Goal: Task Accomplishment & Management: Manage account settings

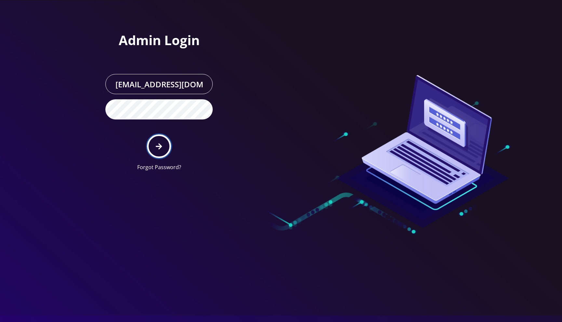
click at [158, 148] on icon "submit" at bounding box center [159, 146] width 6 height 7
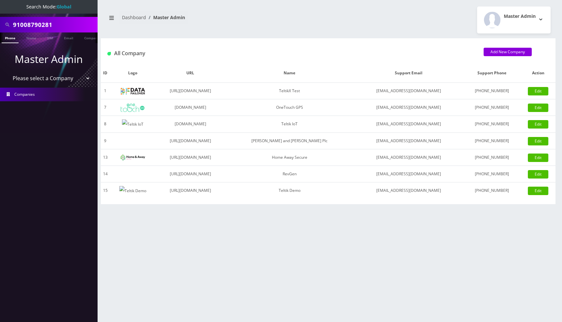
click at [44, 78] on select "Please select a Company TeltikX Test OneTouch GPS Teltik IoT Hale and Serrano P…" at bounding box center [48, 78] width 83 height 12
select select "1"
click at [7, 72] on select "Please select a Company TeltikX Test OneTouch GPS Teltik IoT Hale and Serrano P…" at bounding box center [48, 78] width 83 height 12
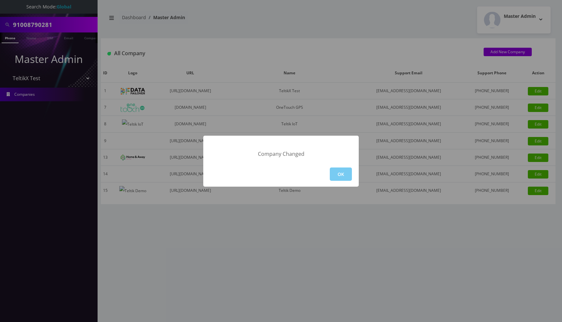
click at [341, 174] on button "OK" at bounding box center [341, 174] width 22 height 13
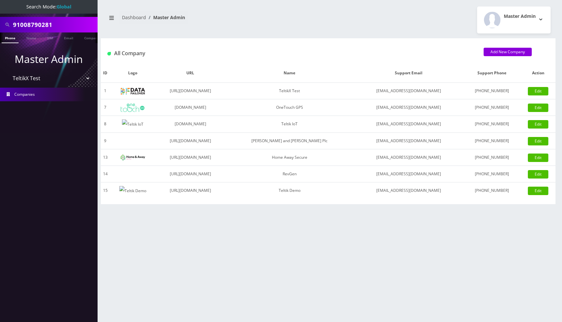
click at [282, 50] on div "All Company" at bounding box center [290, 53] width 376 height 11
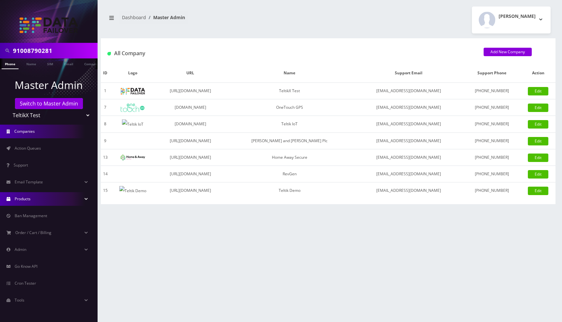
click at [43, 201] on link "Products" at bounding box center [49, 199] width 98 height 14
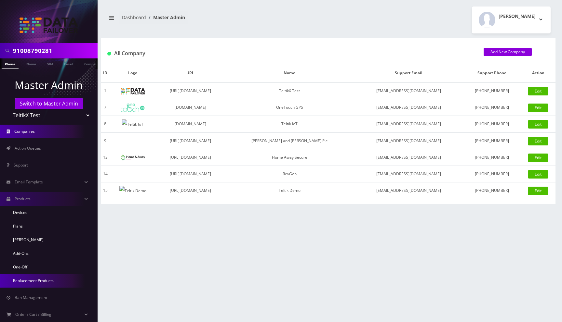
click at [42, 286] on link "Replacement Products" at bounding box center [49, 281] width 98 height 14
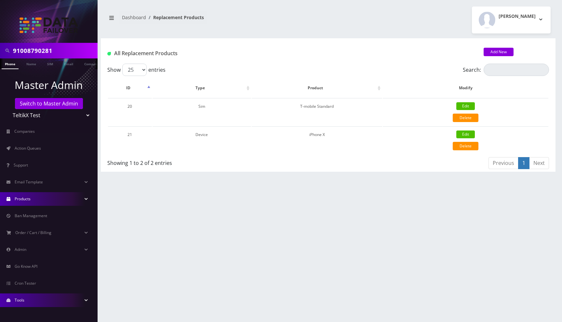
click at [30, 301] on link "Tools" at bounding box center [49, 301] width 98 height 14
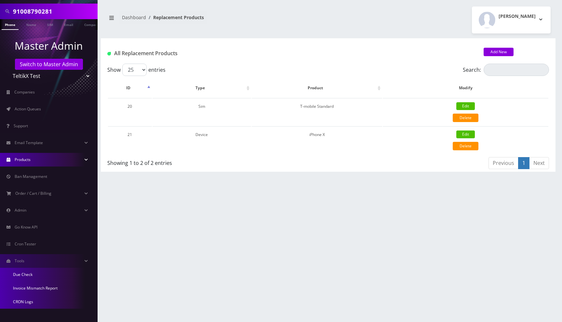
click at [34, 273] on link "Due Check" at bounding box center [49, 275] width 98 height 14
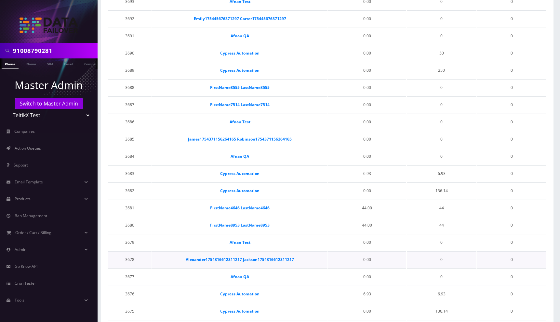
scroll to position [229, 0]
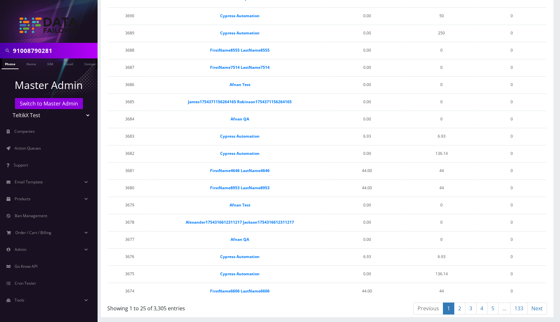
click at [459, 310] on link "2" at bounding box center [459, 309] width 11 height 12
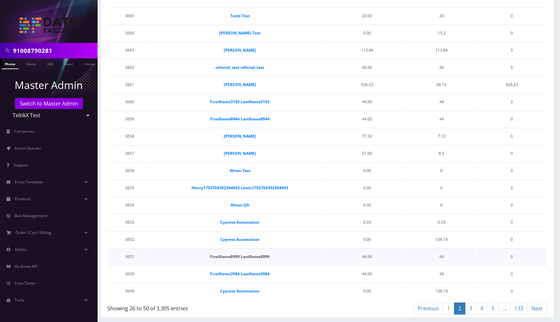
click at [255, 257] on strong "FirstName8999 LastName8999" at bounding box center [239, 257] width 59 height 6
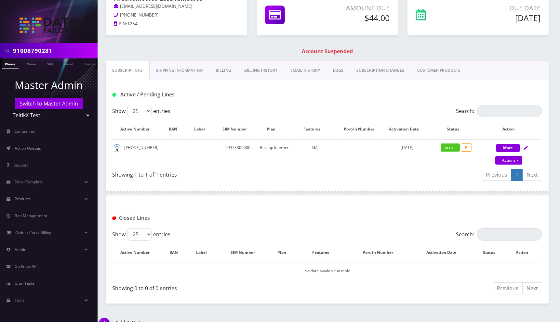
scroll to position [91, 0]
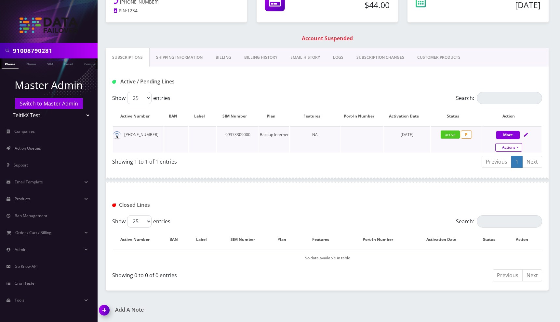
click at [508, 148] on link "Actions" at bounding box center [508, 147] width 27 height 8
select select "214"
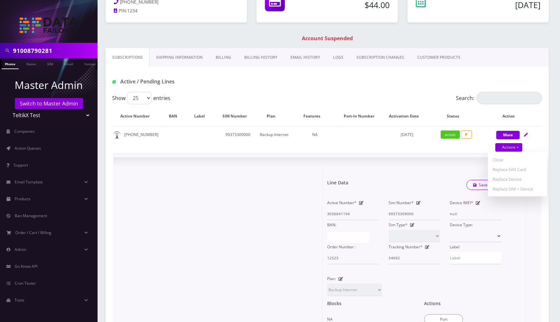
click at [430, 157] on td "× Line Data Save Changes Active Number * 3036641194 Sim Number * 99373309000 De…" at bounding box center [327, 282] width 428 height 258
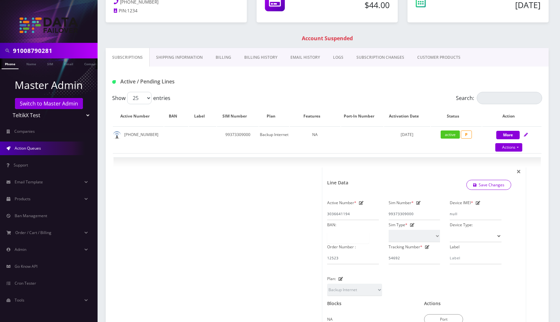
click at [46, 152] on link "Action Queues" at bounding box center [49, 149] width 98 height 14
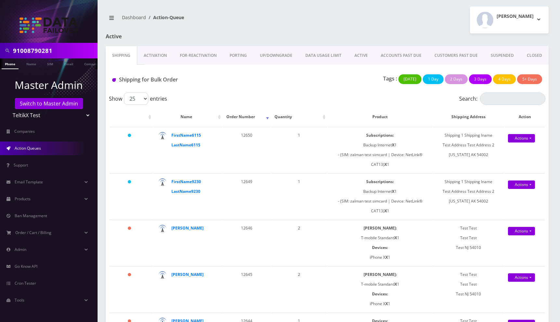
click at [341, 32] on div "Moshe Gorin Logout" at bounding box center [440, 20] width 226 height 27
click at [26, 215] on span "Ban Management" at bounding box center [31, 216] width 33 height 6
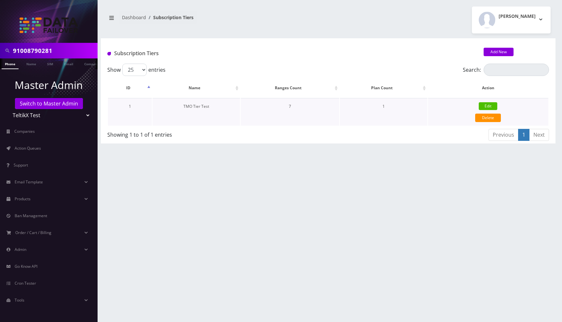
click at [489, 107] on link "Edit" at bounding box center [487, 106] width 19 height 8
type input "TMO Tier Test"
type input "1"
type input "10"
type input "0"
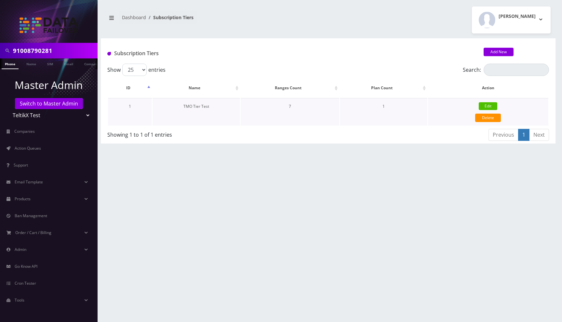
type input "4"
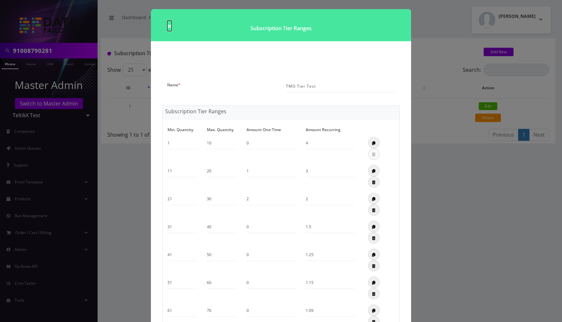
click at [170, 27] on span "×" at bounding box center [169, 25] width 5 height 11
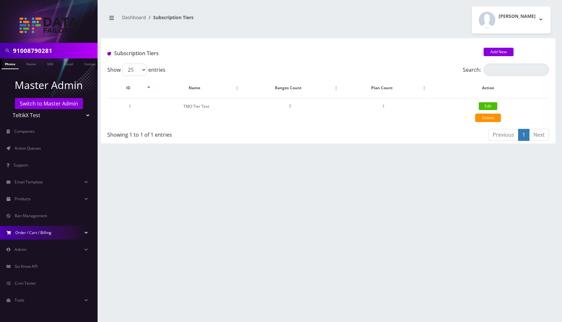
click at [45, 234] on span "Order / Cart / Billing" at bounding box center [33, 233] width 36 height 6
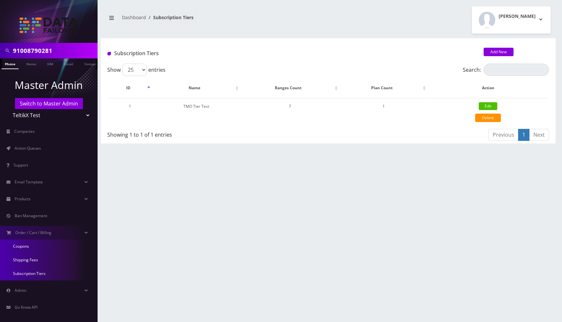
click at [37, 260] on link "Shipping Fees" at bounding box center [49, 261] width 98 height 14
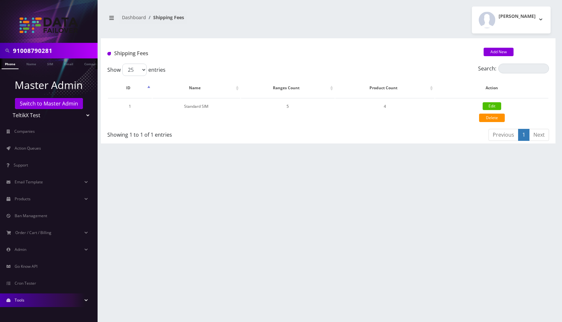
click at [24, 302] on span "Tools" at bounding box center [20, 301] width 10 height 6
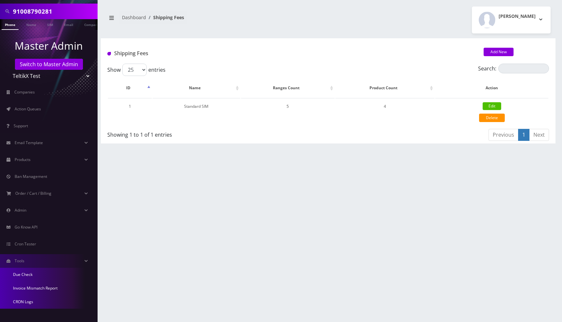
click at [28, 302] on link "CRON Logs" at bounding box center [49, 302] width 98 height 14
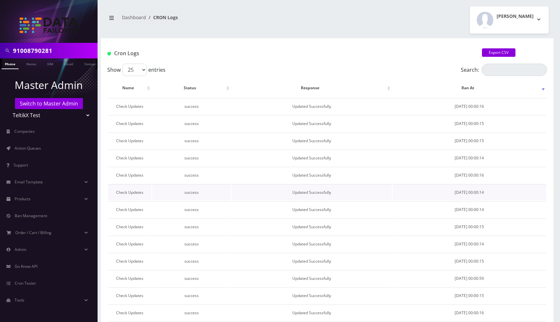
scroll to position [229, 0]
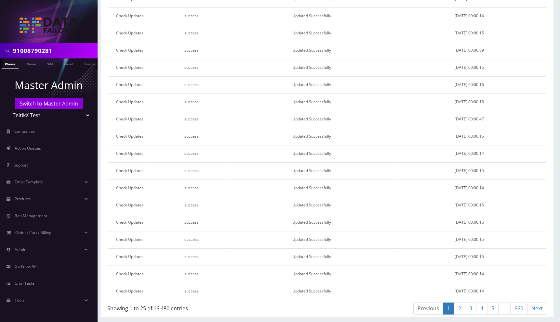
click at [520, 313] on link "660" at bounding box center [518, 309] width 17 height 12
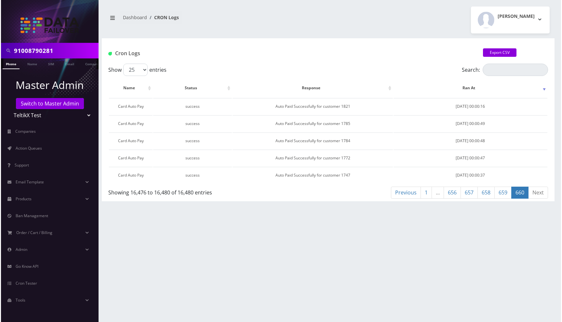
scroll to position [0, 0]
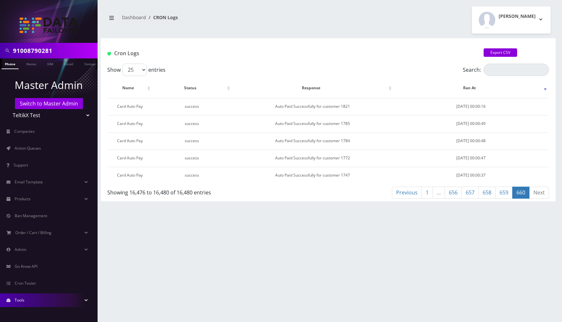
click at [30, 305] on link "Tools" at bounding box center [49, 301] width 98 height 14
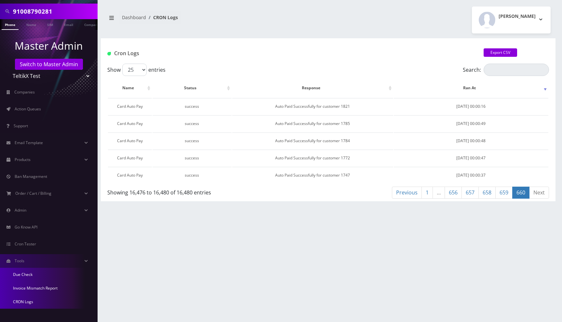
click at [43, 287] on link "Invoice Mismatch Report" at bounding box center [49, 289] width 98 height 14
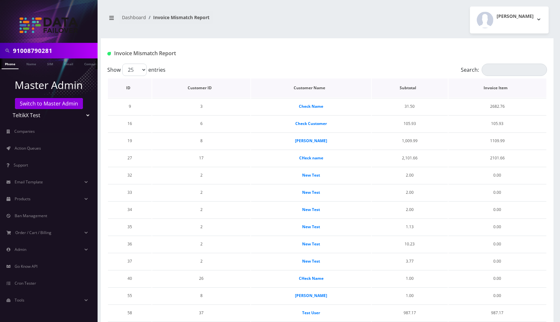
click at [350, 93] on th "Customer Name" at bounding box center [311, 88] width 120 height 19
click at [255, 65] on div "Show 25 50 100 250 500 1000 entries" at bounding box center [272, 70] width 330 height 12
click at [440, 87] on th "Subtotal" at bounding box center [410, 88] width 76 height 19
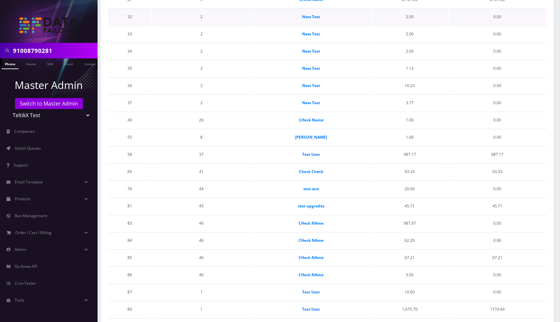
scroll to position [229, 0]
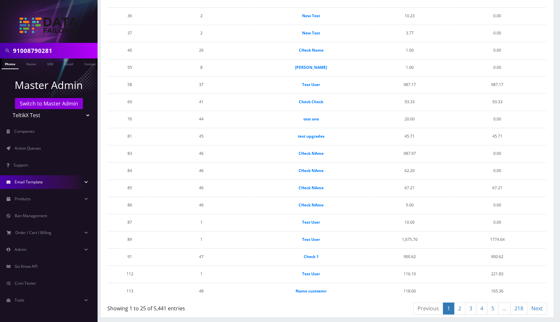
click at [38, 180] on span "Email Template" at bounding box center [29, 182] width 28 height 6
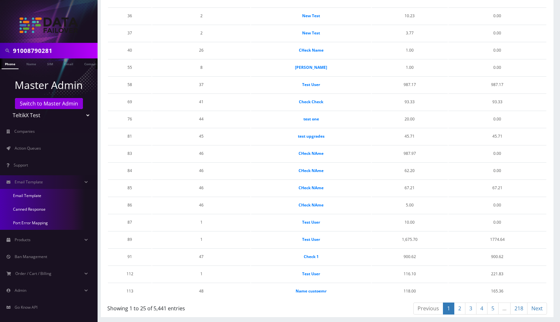
click at [29, 197] on link "Email Template" at bounding box center [49, 196] width 98 height 14
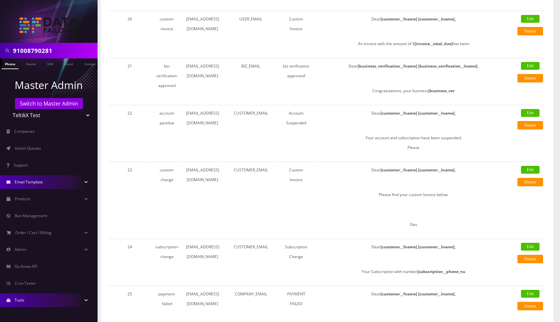
scroll to position [1033, 0]
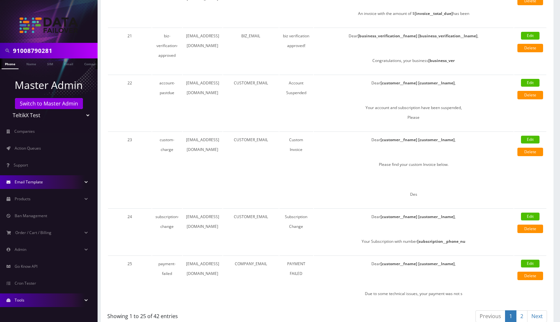
click at [523, 312] on link "2" at bounding box center [521, 317] width 11 height 12
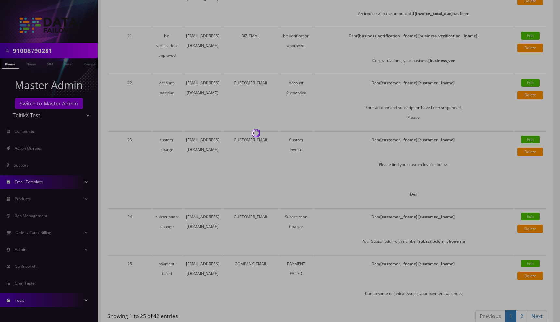
scroll to position [551, 0]
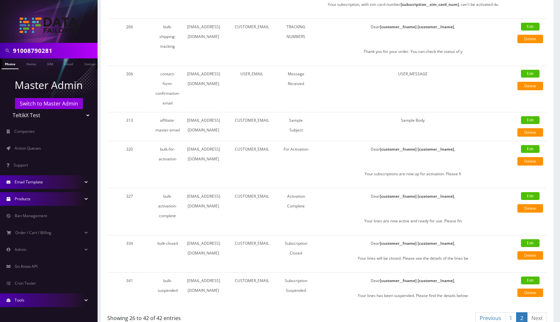
click at [19, 201] on span "Products" at bounding box center [23, 199] width 16 height 6
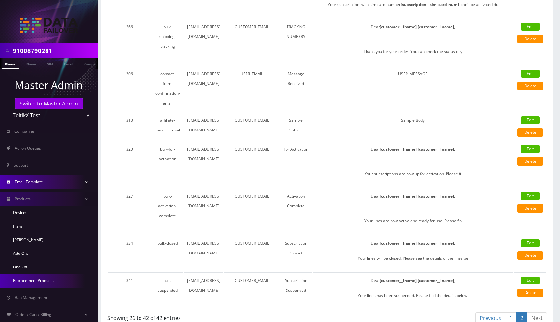
click at [34, 281] on link "Replacement Products" at bounding box center [49, 281] width 98 height 14
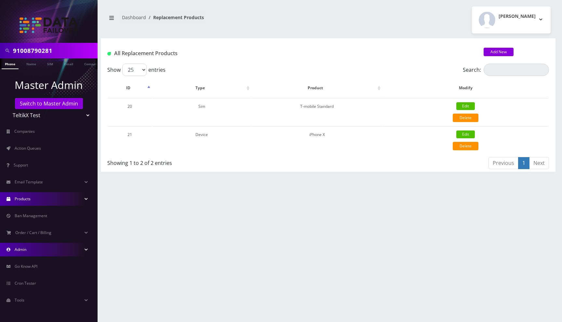
click at [34, 254] on link "Admin" at bounding box center [49, 250] width 98 height 14
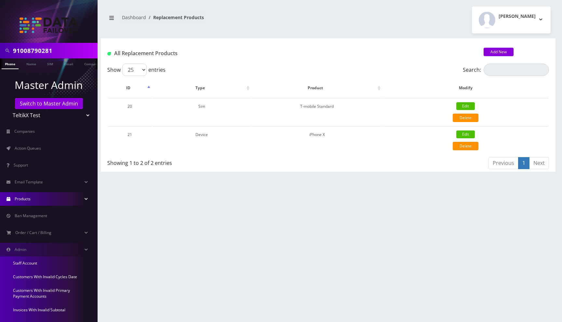
click at [29, 293] on link "Customers With Invalid Primary Payment Accounts" at bounding box center [49, 294] width 98 height 20
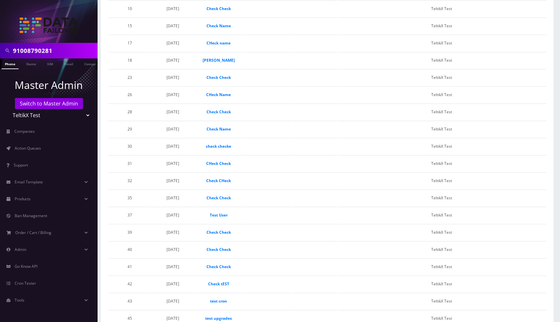
scroll to position [334, 0]
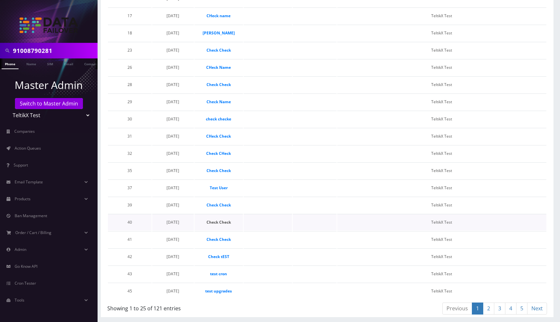
click at [216, 220] on strong "Check Check" at bounding box center [218, 223] width 24 height 6
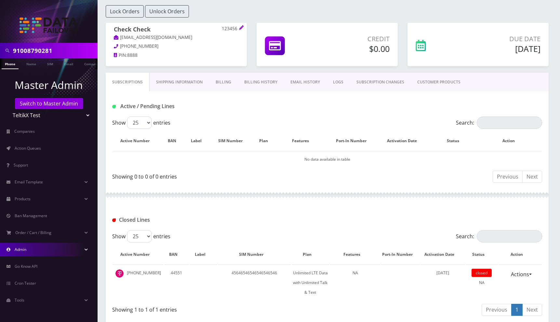
scroll to position [82, 0]
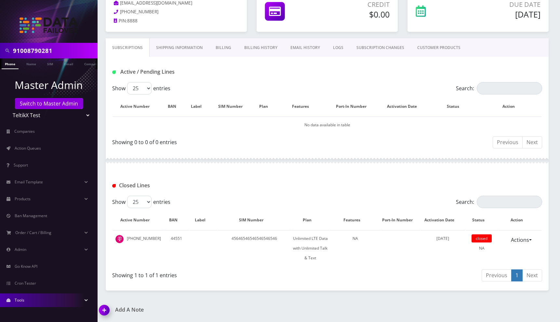
click at [20, 302] on span "Tools" at bounding box center [20, 301] width 10 height 6
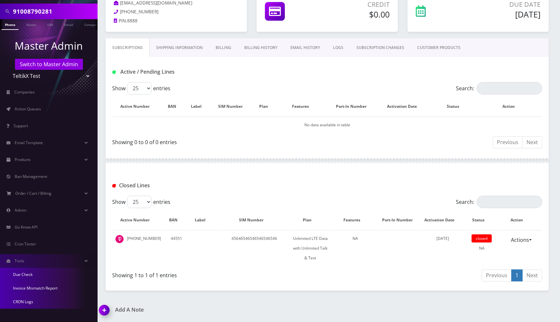
click at [39, 287] on link "Invoice Mismatch Report" at bounding box center [49, 289] width 98 height 14
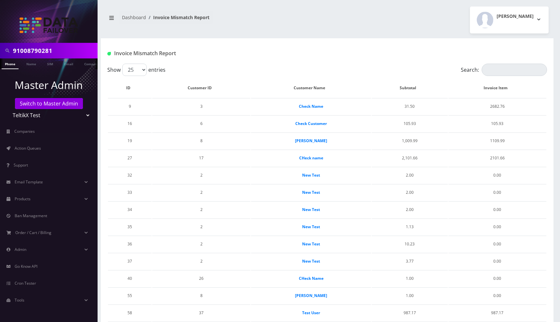
click at [373, 28] on div "[PERSON_NAME] Logout" at bounding box center [440, 20] width 226 height 27
click at [314, 141] on strong "[PERSON_NAME]" at bounding box center [311, 141] width 32 height 6
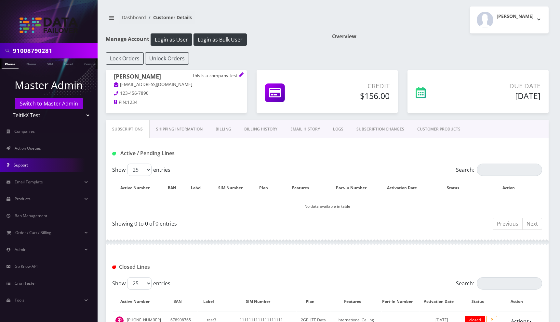
click at [28, 166] on span "Support" at bounding box center [21, 166] width 14 height 6
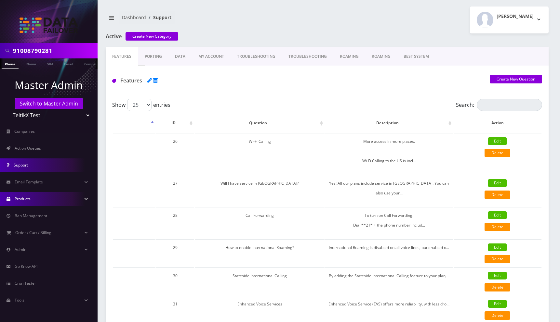
click at [36, 203] on link "Products" at bounding box center [49, 199] width 98 height 14
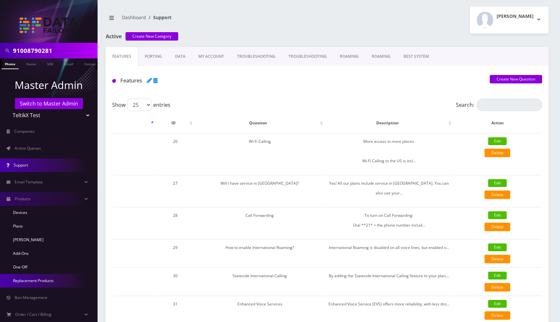
click at [26, 279] on link "Replacement Products" at bounding box center [49, 281] width 98 height 14
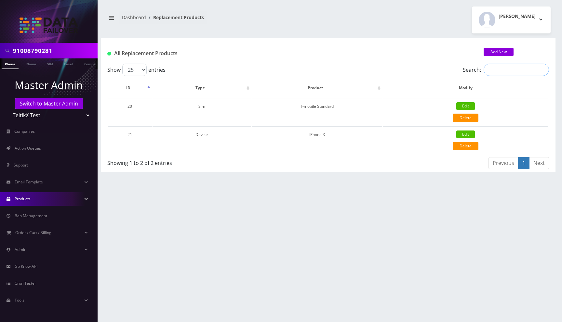
click at [497, 68] on input "Search:" at bounding box center [515, 70] width 65 height 12
type input "t-"
click at [26, 256] on link "Admin" at bounding box center [49, 250] width 98 height 14
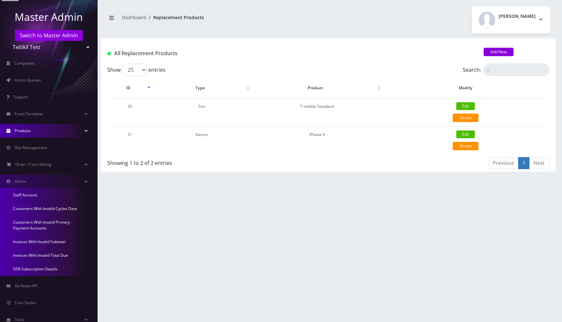
scroll to position [72, 0]
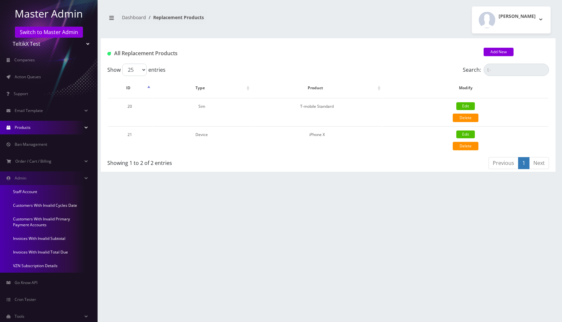
click at [36, 240] on link "Invoices With Invalid Subtotal" at bounding box center [49, 239] width 98 height 14
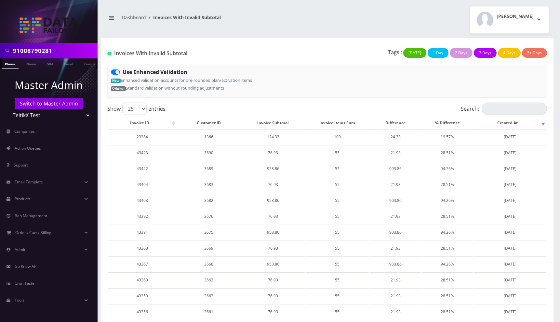
click at [334, 51] on div "Tags : Today 1 Day 2 Days 3 Days 4 Days 5+ Days" at bounding box center [401, 54] width 299 height 13
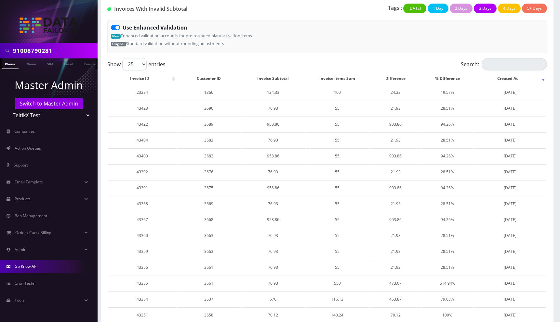
scroll to position [46, 0]
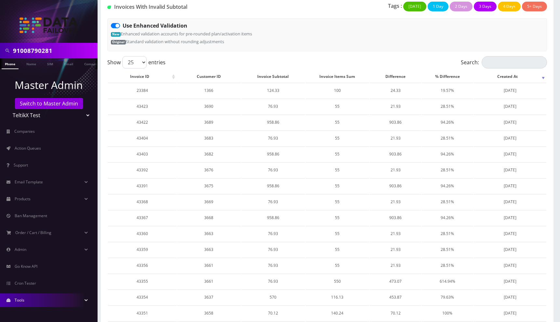
click at [23, 300] on span "Tools" at bounding box center [20, 301] width 10 height 6
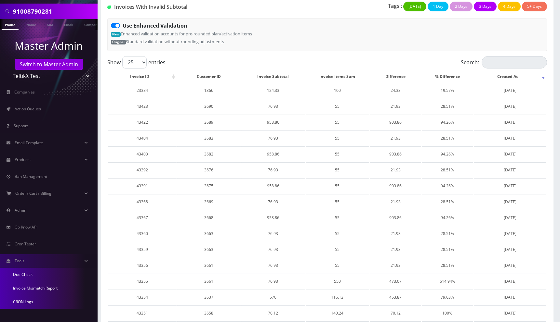
click at [34, 285] on link "Invoice Mismatch Report" at bounding box center [49, 289] width 98 height 14
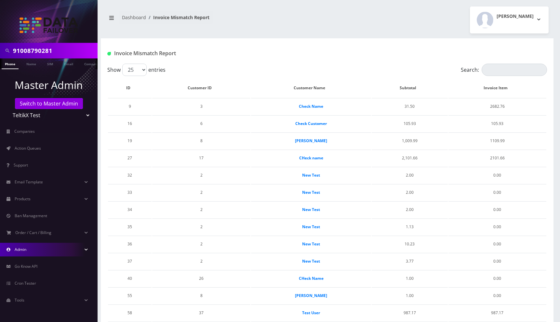
click at [26, 253] on link "Admin" at bounding box center [49, 250] width 98 height 14
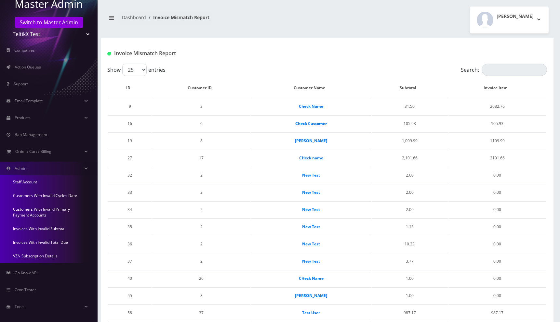
scroll to position [86, 0]
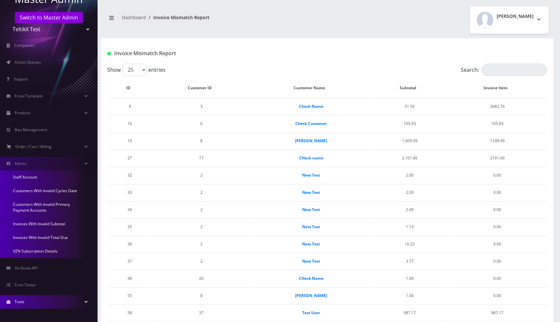
click at [30, 305] on link "Tools" at bounding box center [49, 302] width 98 height 14
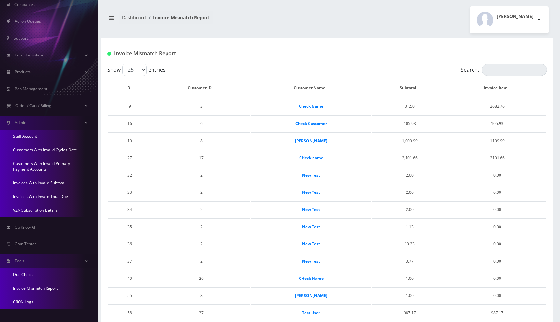
click at [26, 276] on link "Due Check" at bounding box center [49, 275] width 98 height 14
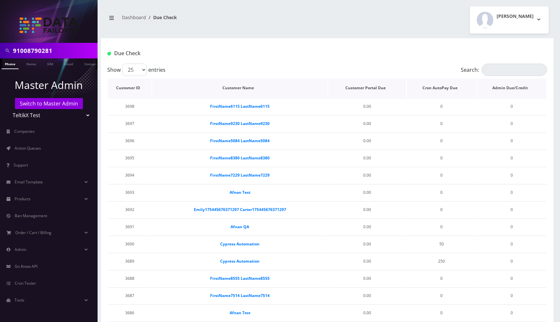
click at [515, 87] on th "Admin Due/Credit" at bounding box center [511, 88] width 69 height 19
click at [377, 86] on th "Customer Portal Due" at bounding box center [367, 88] width 78 height 19
click at [256, 87] on th "Customer Name" at bounding box center [239, 88] width 175 height 19
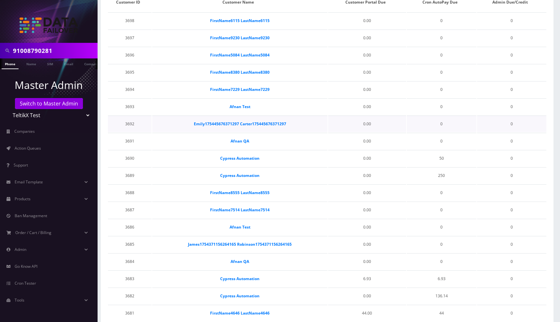
scroll to position [229, 0]
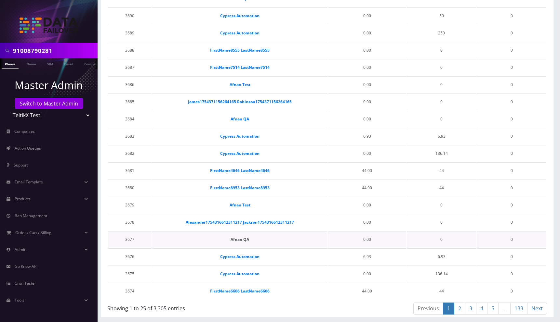
click at [241, 240] on strong "Afnan QA" at bounding box center [239, 240] width 19 height 6
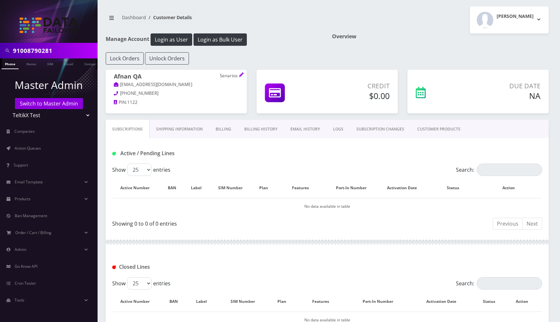
click at [329, 35] on div "Overview" at bounding box center [440, 42] width 226 height 19
click at [191, 129] on link "Shipping Information" at bounding box center [179, 129] width 59 height 19
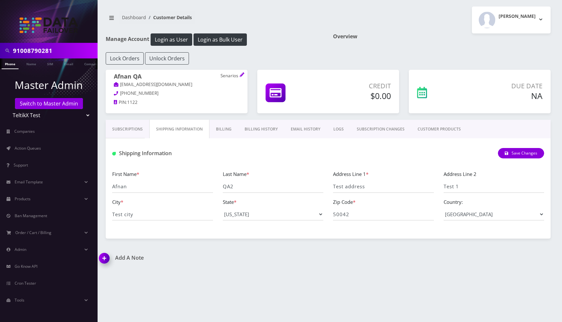
click at [226, 133] on link "Billing" at bounding box center [223, 129] width 29 height 19
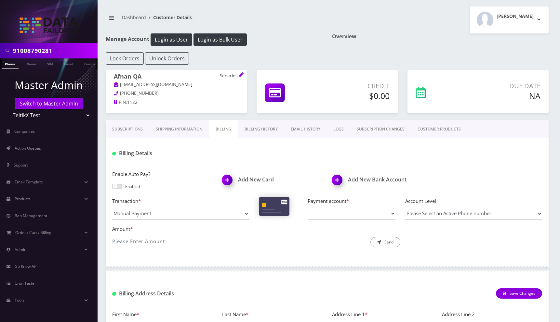
click at [265, 136] on link "Billing History" at bounding box center [261, 129] width 46 height 19
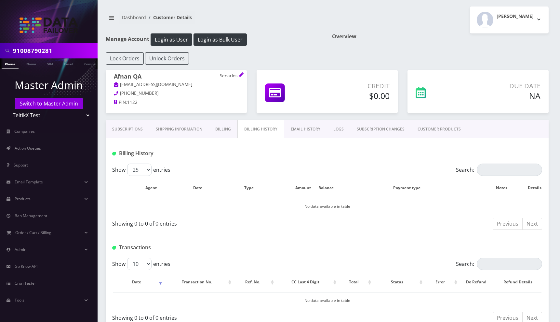
click at [311, 130] on link "EMAIL HISTORY" at bounding box center [305, 129] width 43 height 19
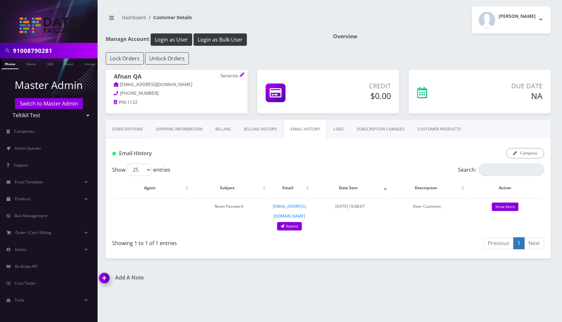
click at [333, 130] on link "LOGS" at bounding box center [338, 129] width 23 height 19
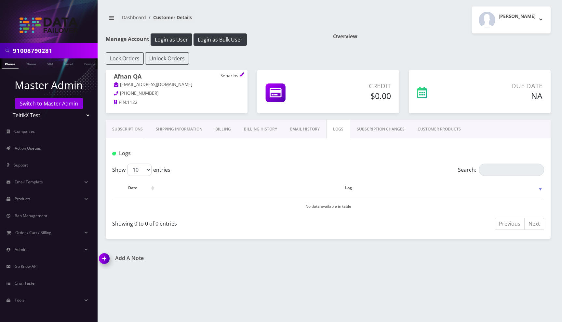
click at [381, 131] on link "SUBSCRIPTION CHANGES" at bounding box center [380, 129] width 61 height 19
click at [434, 128] on link "CUSTOMER PRODUCTS" at bounding box center [439, 129] width 56 height 19
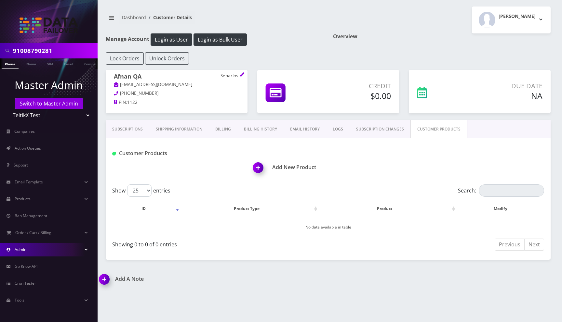
click at [27, 246] on link "Admin" at bounding box center [49, 250] width 98 height 14
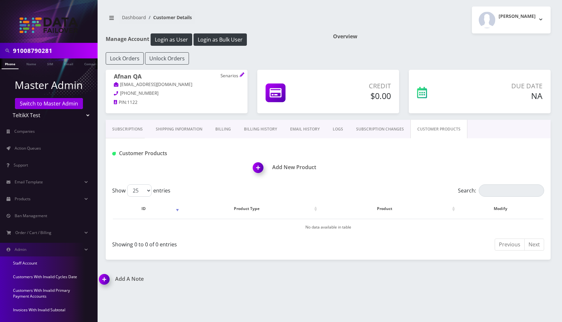
click at [29, 262] on link "Staff Account" at bounding box center [49, 264] width 98 height 14
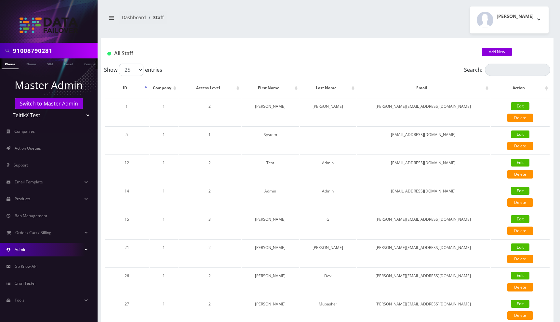
click at [339, 33] on div "91008790281 Phone Name SIM Email Company Customer Dashboard Staff [PERSON_NAME]" at bounding box center [326, 230] width 465 height 460
click at [40, 133] on link "Companies" at bounding box center [49, 132] width 98 height 14
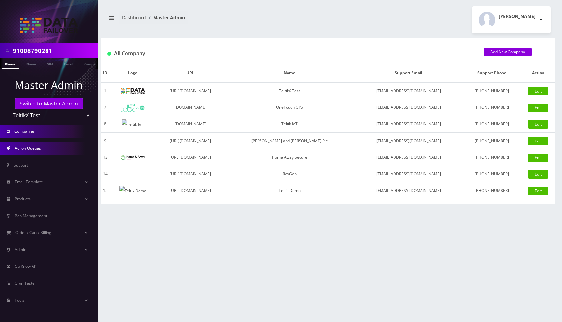
click at [36, 150] on span "Action Queues" at bounding box center [28, 149] width 26 height 6
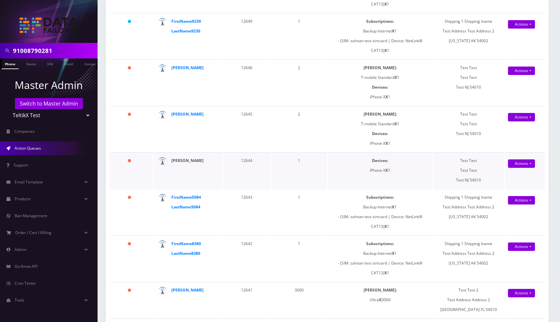
scroll to position [153, 0]
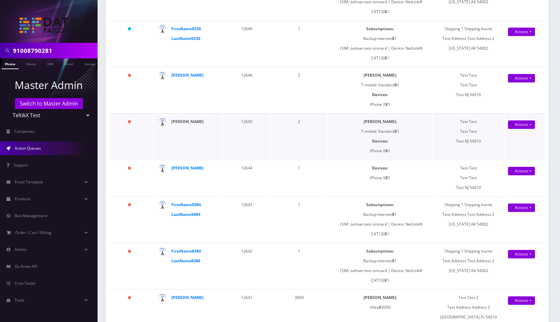
click at [193, 122] on strong "[PERSON_NAME]" at bounding box center [187, 122] width 32 height 6
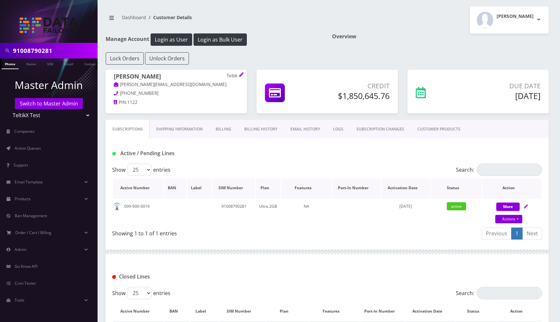
click at [152, 187] on th "Active Number" at bounding box center [138, 188] width 51 height 19
click at [264, 128] on link "Billing History" at bounding box center [261, 129] width 46 height 19
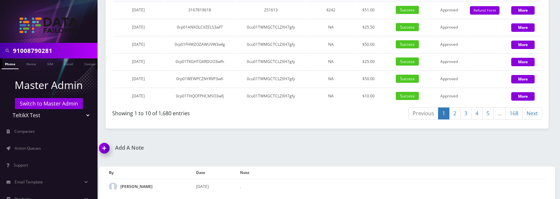
scroll to position [892, 0]
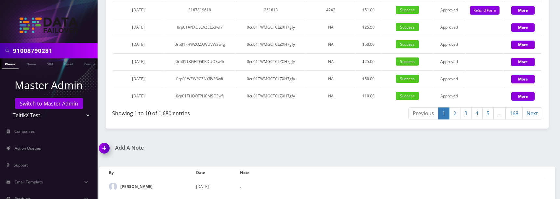
scroll to position [997, 0]
click at [525, 101] on button "More" at bounding box center [522, 96] width 23 height 8
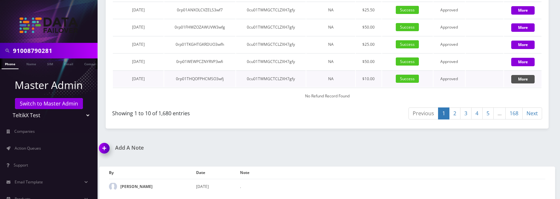
click at [525, 84] on button "More" at bounding box center [522, 79] width 23 height 8
